Goal: Check status: Check status

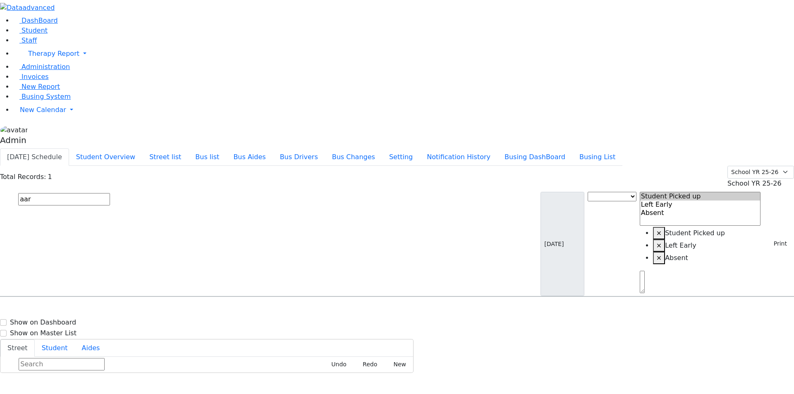
click at [110, 193] on input "aar" at bounding box center [64, 199] width 92 height 12
click at [110, 193] on input "text" at bounding box center [64, 199] width 92 height 12
paste input "6505918"
type input "6505918"
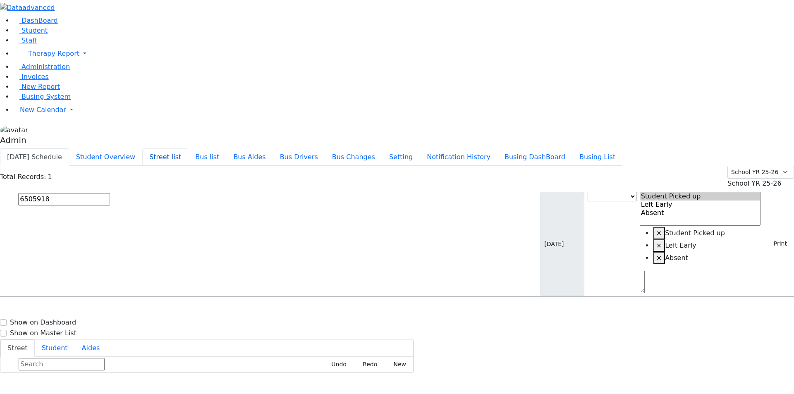
click at [188, 149] on button "Street list" at bounding box center [165, 157] width 46 height 17
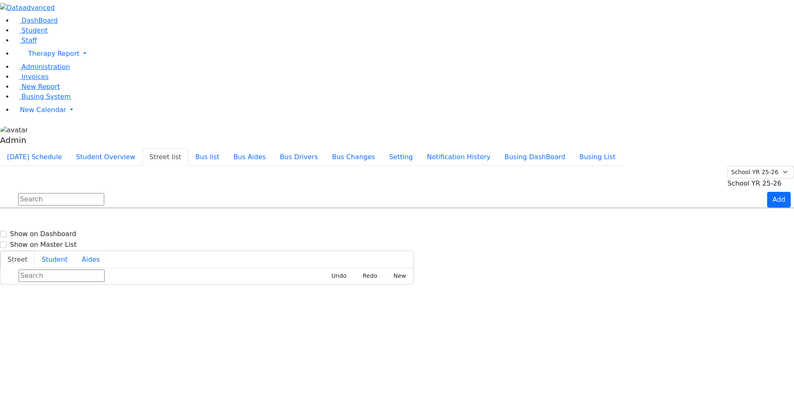
click at [104, 193] on input "text" at bounding box center [61, 199] width 86 height 12
type input "van"
click at [69, 149] on button "[DATE] Schedule" at bounding box center [34, 157] width 69 height 17
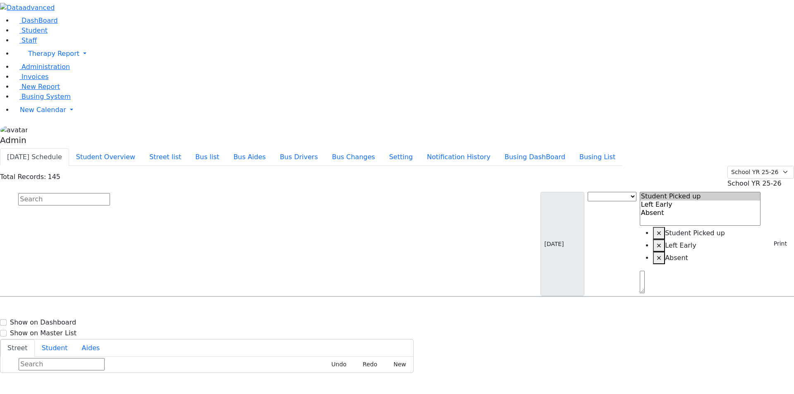
click at [110, 193] on input "text" at bounding box center [64, 199] width 92 height 12
paste input "6505918"
type input "6505918"
click at [188, 149] on button "Street list" at bounding box center [165, 157] width 46 height 17
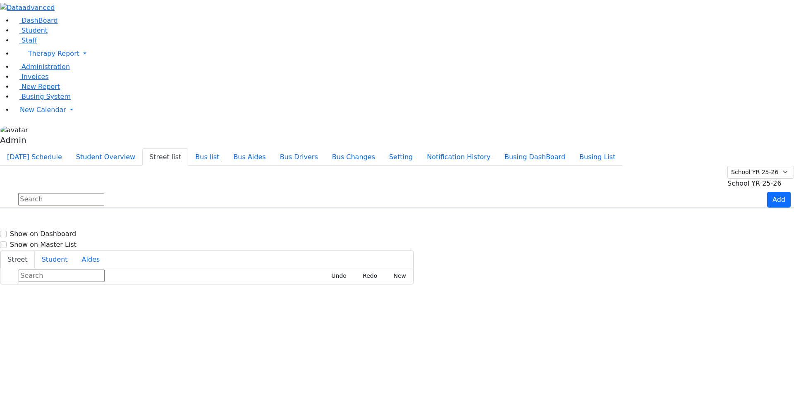
click at [104, 193] on input "text" at bounding box center [61, 199] width 86 height 12
type input "van"
click at [69, 149] on button "[DATE] Schedule" at bounding box center [34, 157] width 69 height 17
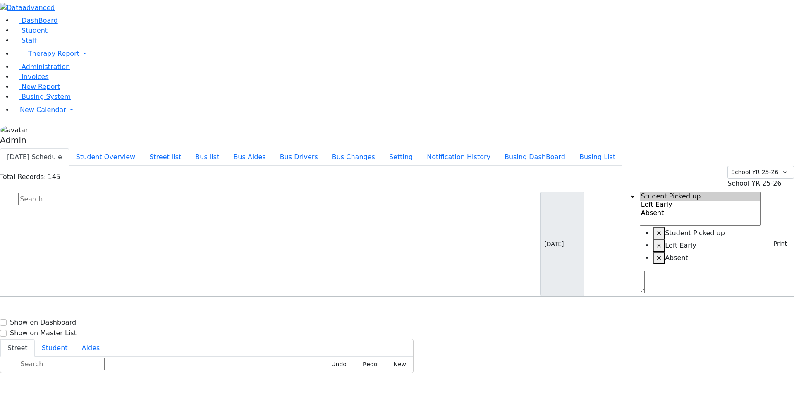
click at [110, 193] on input "text" at bounding box center [64, 199] width 92 height 12
paste input "6505918"
type input "6505918"
click at [110, 193] on input "6505918" at bounding box center [64, 199] width 92 height 12
click at [110, 193] on input "text" at bounding box center [64, 199] width 92 height 12
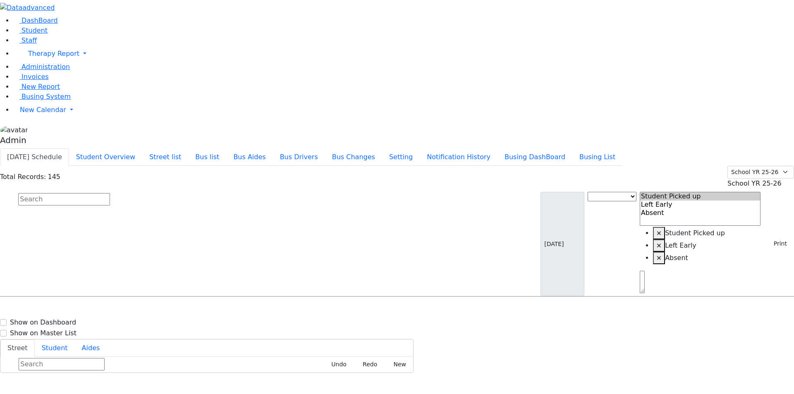
paste input "6506943"
type input "6506943"
click at [188, 149] on button "Street list" at bounding box center [165, 157] width 46 height 17
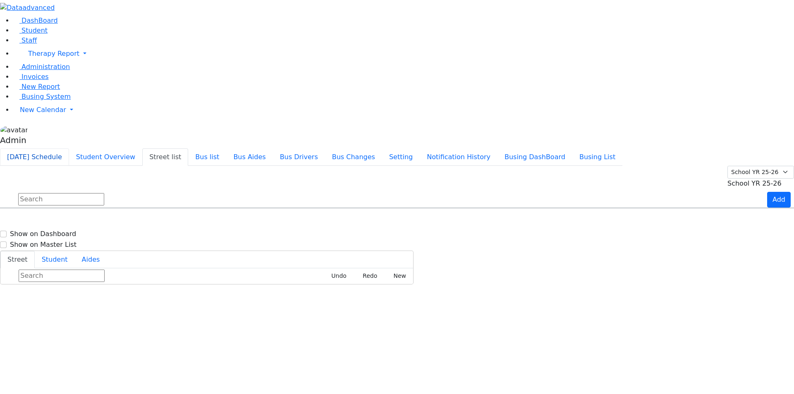
click at [69, 149] on button "[DATE] Schedule" at bounding box center [34, 157] width 69 height 17
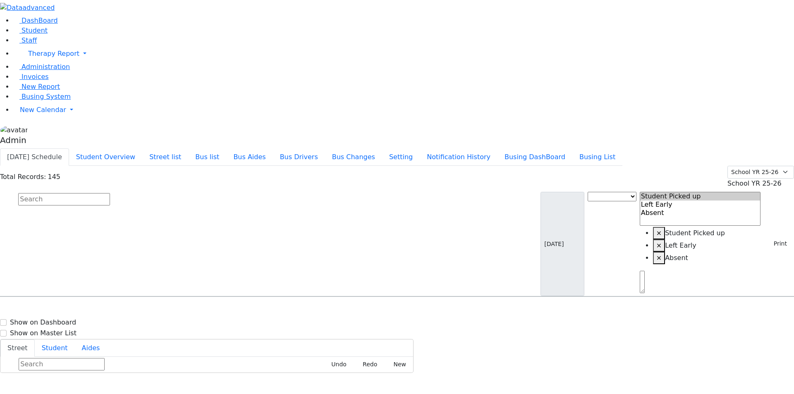
click at [110, 193] on input "text" at bounding box center [64, 199] width 92 height 12
paste input "6506943"
click at [110, 193] on input "6506943" at bounding box center [64, 199] width 92 height 12
paste input "9391"
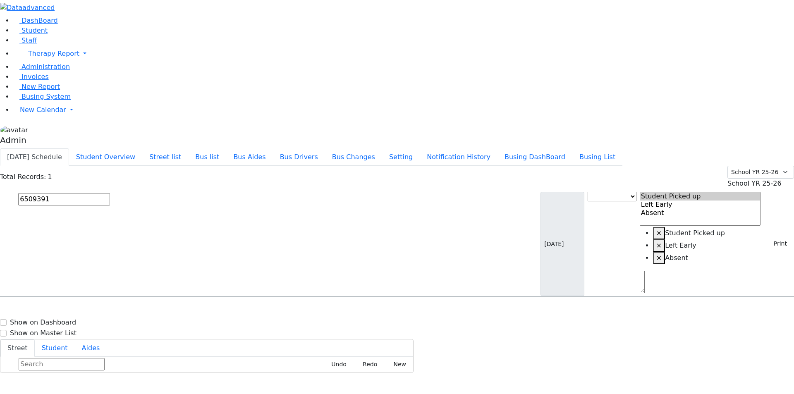
click at [110, 193] on input "6509391" at bounding box center [64, 199] width 92 height 12
paste input "6943"
type input "6506943"
click at [188, 149] on button "Street list" at bounding box center [165, 157] width 46 height 17
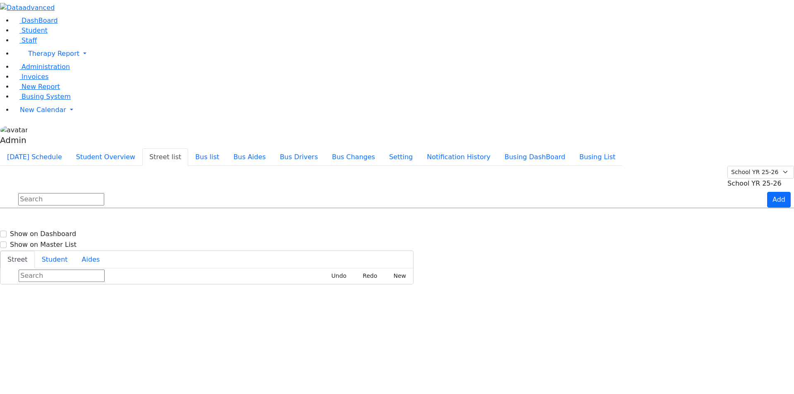
click at [104, 193] on input "text" at bounding box center [61, 199] width 86 height 12
type input "ruzh"
click at [142, 149] on button "Student Overview" at bounding box center [105, 157] width 73 height 17
click at [188, 149] on button "Street list" at bounding box center [165, 157] width 46 height 17
click at [142, 149] on button "Student Overview" at bounding box center [105, 157] width 73 height 17
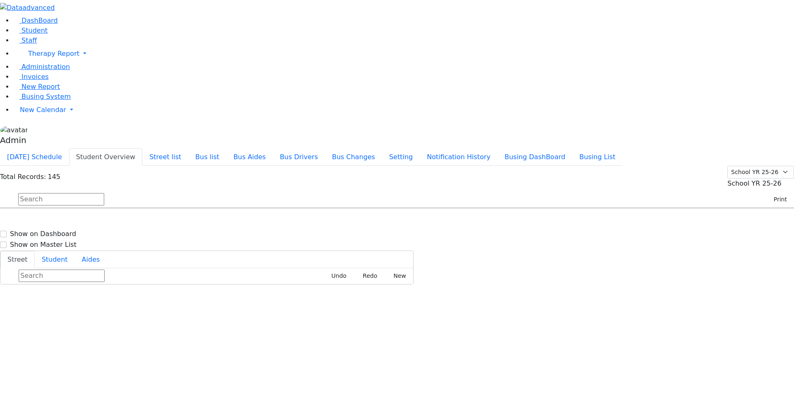
click at [104, 193] on input "text" at bounding box center [61, 199] width 86 height 12
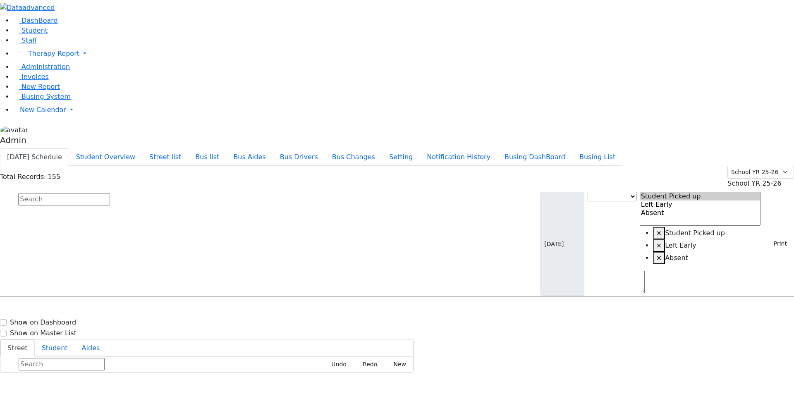
drag, startPoint x: 120, startPoint y: 43, endPoint x: 122, endPoint y: 48, distance: 5.7
click at [120, 166] on div "Total Records: 155 Summer YR 25 School YR 25-26 Summer YR 25 School YR 24-25 Su…" at bounding box center [397, 231] width 794 height 131
click at [110, 193] on input "text" at bounding box center [64, 199] width 92 height 12
paste input "6505918"
type input "6505918"
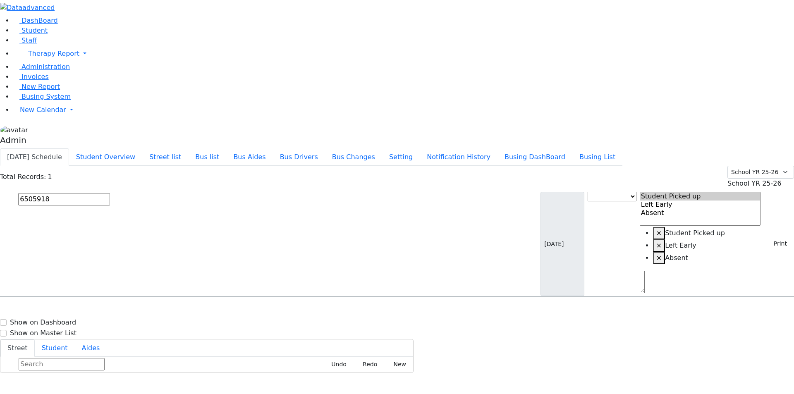
click at [110, 193] on input "6505918" at bounding box center [64, 199] width 92 height 12
click at [110, 193] on input "text" at bounding box center [64, 199] width 92 height 12
paste input "6505918"
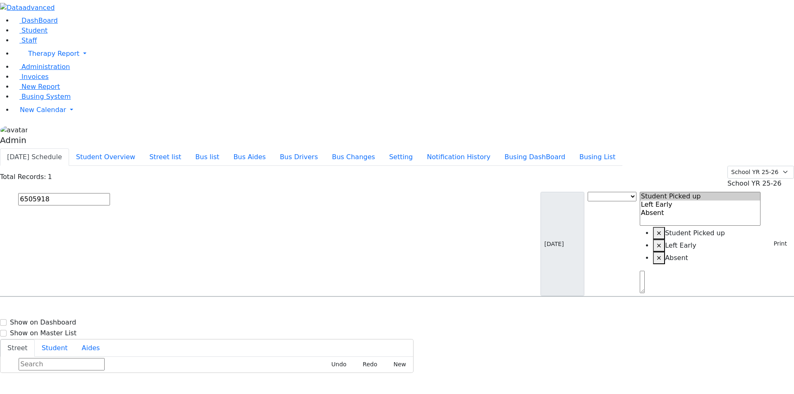
type input "6505918"
click at [331, 310] on div "Appel Shimon 1/26/2012 8457836454 29 Van Buren Drive #202 29 Van Buren Drive #2…" at bounding box center [397, 320] width 794 height 21
click at [110, 193] on input "6505918" at bounding box center [64, 199] width 92 height 12
click at [110, 193] on input "text" at bounding box center [64, 199] width 92 height 12
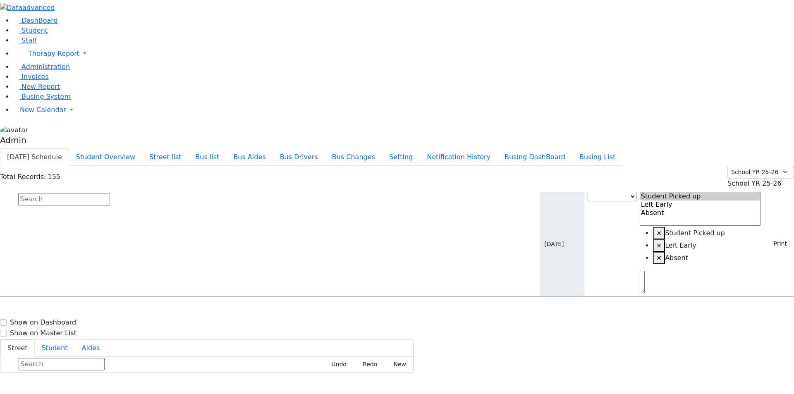
paste input "6505918"
click at [110, 193] on input "6505918" at bounding box center [64, 199] width 92 height 12
paste input "6943"
type input "6506943"
click at [110, 193] on input "6506943" at bounding box center [64, 199] width 92 height 12
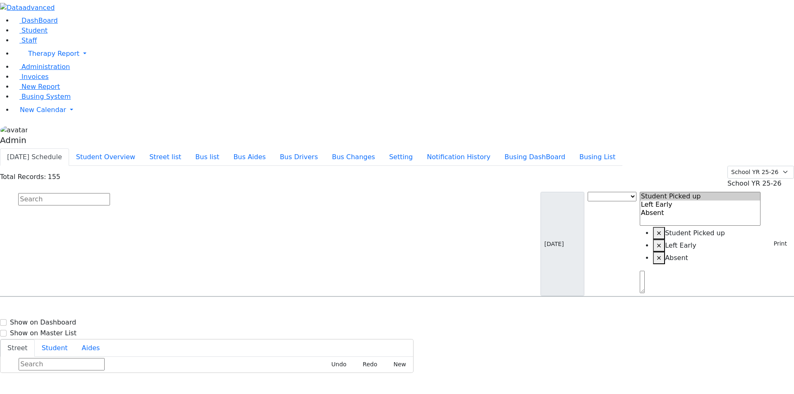
click at [66, 371] on h6 "Appel Shimon" at bounding box center [35, 375] width 61 height 8
select select
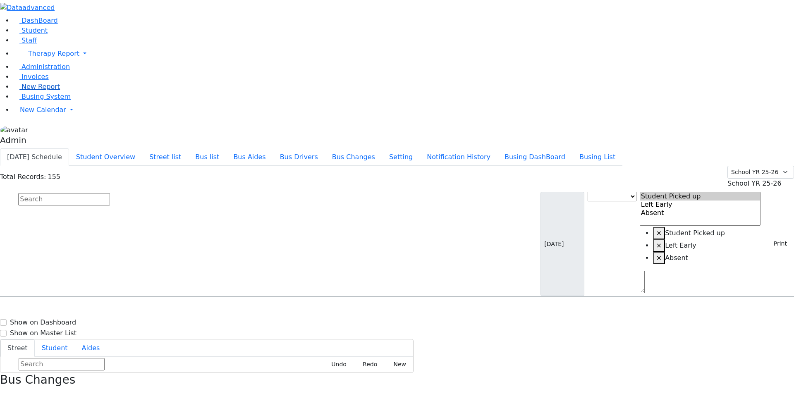
copy p "6505918"
click at [0, 394] on use "button" at bounding box center [0, 394] width 0 height 0
click at [110, 193] on input "text" at bounding box center [64, 199] width 92 height 12
paste input "6505918"
type input "650"
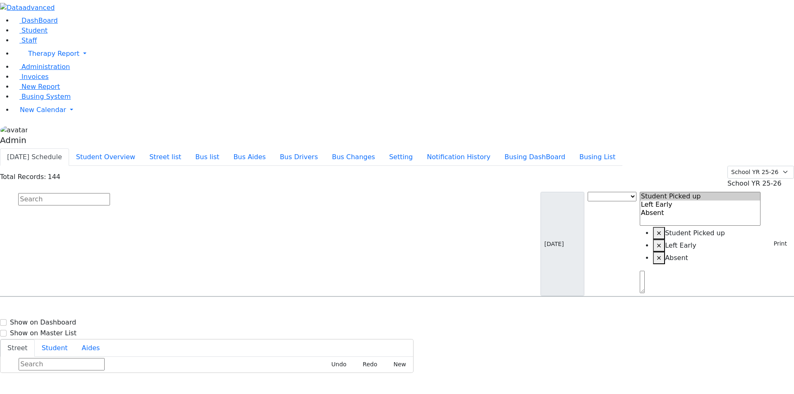
click at [110, 193] on input "text" at bounding box center [64, 199] width 92 height 12
paste input "6505918"
type input "6"
click at [270, 166] on div "Total Records: 144 Summer YR 25 School YR 25-26 Summer YR 25 School YR 24-25 Su…" at bounding box center [397, 177] width 794 height 23
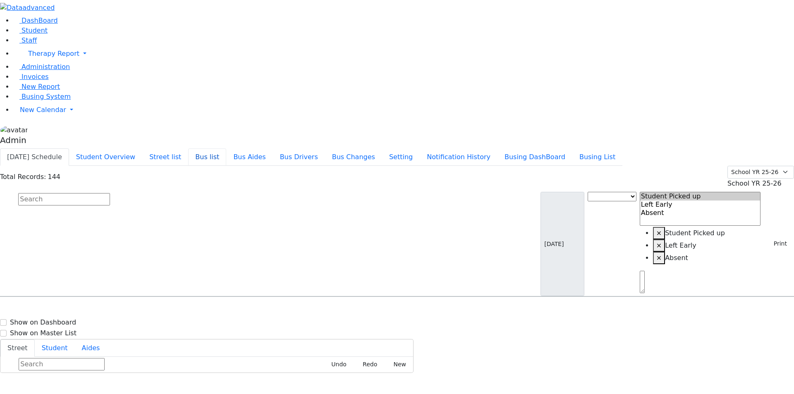
click at [226, 149] on button "Bus list" at bounding box center [207, 157] width 38 height 17
click at [69, 149] on button "[DATE] Schedule" at bounding box center [34, 157] width 69 height 17
click at [258, 166] on div "Total Records: 144 Summer YR 25 School YR 25-26 Summer YR 25 School YR 24-25 Su…" at bounding box center [397, 177] width 794 height 23
click at [110, 193] on input "text" at bounding box center [64, 199] width 92 height 12
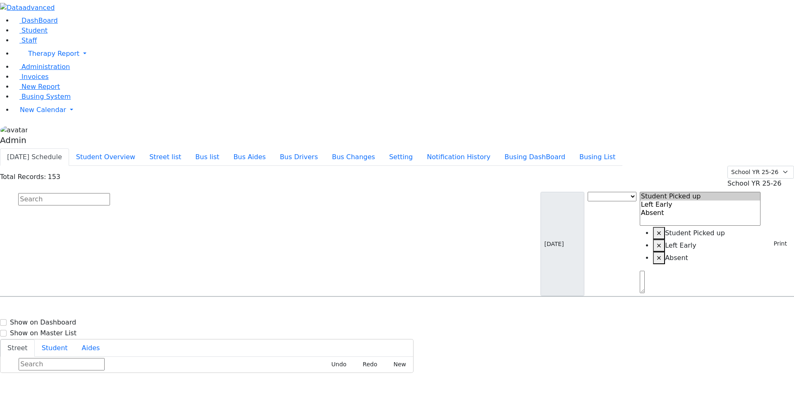
paste input "6505918"
drag, startPoint x: 152, startPoint y: 48, endPoint x: 150, endPoint y: 52, distance: 4.3
click at [110, 193] on input "6505918" at bounding box center [64, 199] width 92 height 12
paste input "6943"
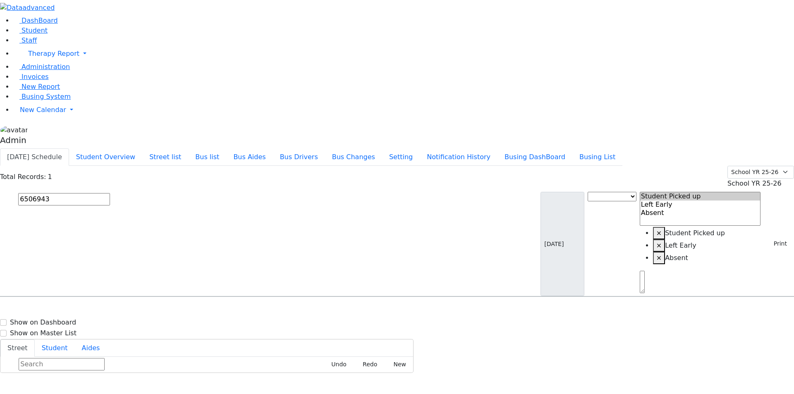
click at [110, 193] on input "6506943" at bounding box center [64, 199] width 92 height 12
paste input "9391"
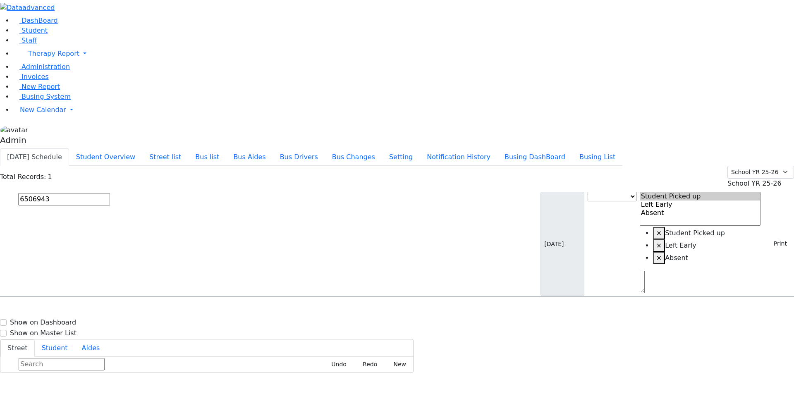
type input "6509391"
click at [110, 193] on input "6509391" at bounding box center [64, 199] width 92 height 12
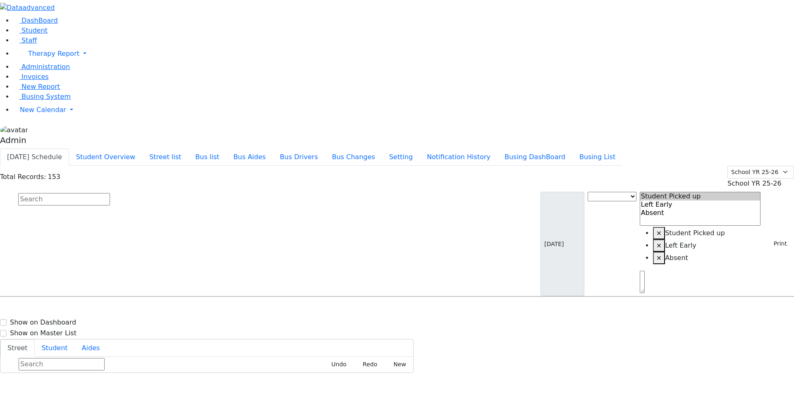
select select
copy p "6510314"
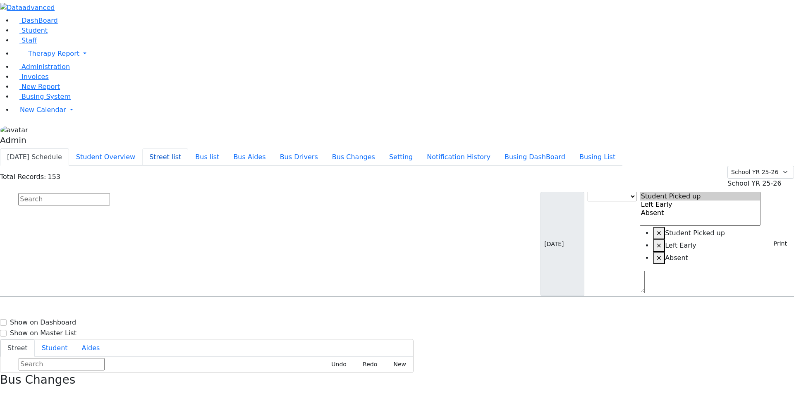
click at [188, 149] on button "Street list" at bounding box center [165, 157] width 46 height 17
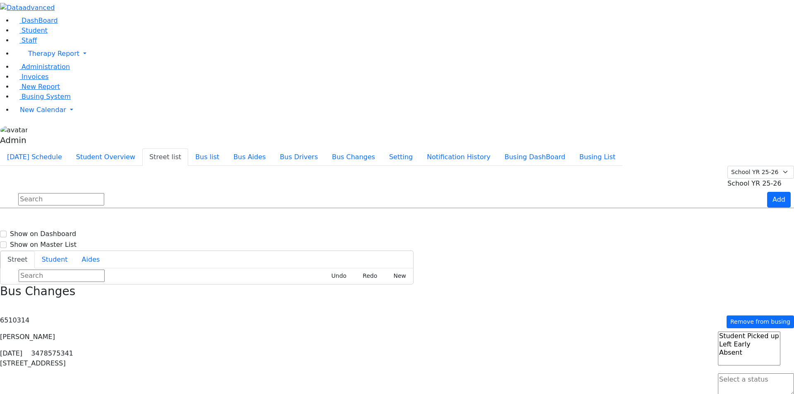
click at [104, 193] on input "text" at bounding box center [61, 199] width 86 height 12
type input "hama"
click at [69, 149] on button "[DATE] Schedule" at bounding box center [34, 157] width 69 height 17
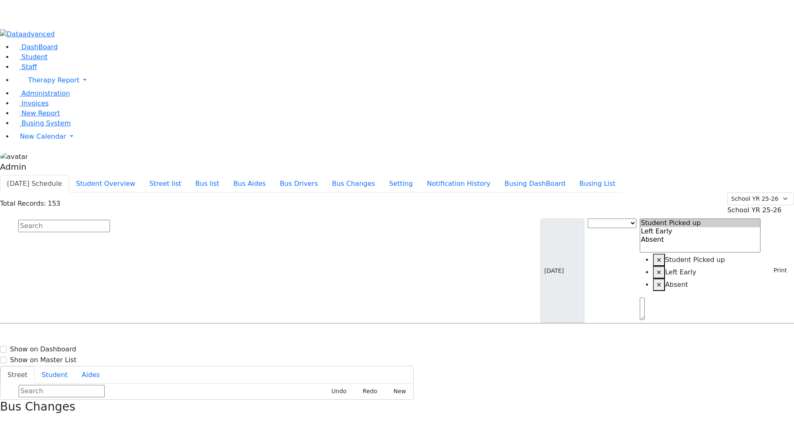
scroll to position [2803, 0]
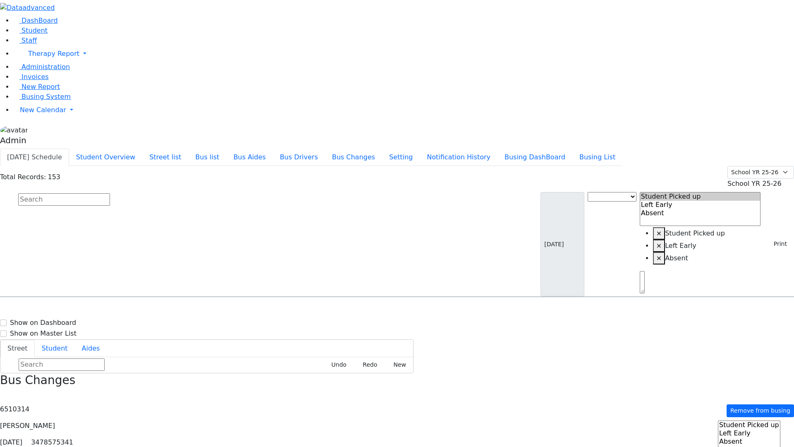
click at [506, 166] on div "Total Records: 153 Summer YR 25 School YR 25-26 Summer YR 25 School YR 24-25 Su…" at bounding box center [397, 177] width 794 height 23
